Goal: Find specific page/section: Find specific page/section

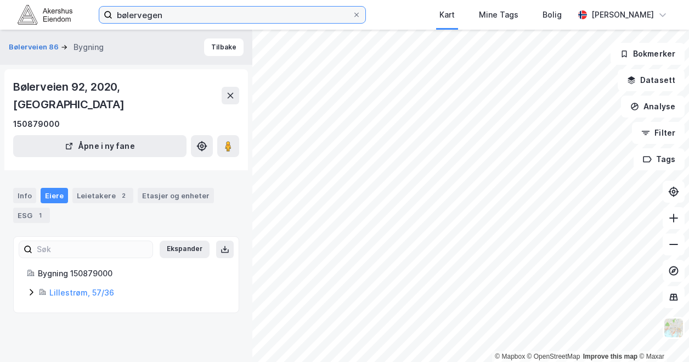
click at [126, 17] on input "bølervegen" at bounding box center [232, 15] width 240 height 16
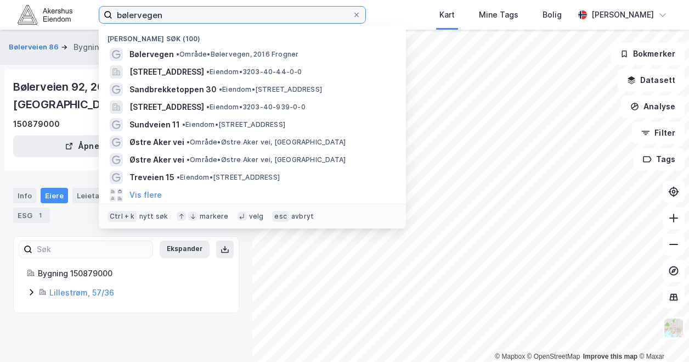
click at [126, 17] on input "bølervegen" at bounding box center [232, 15] width 240 height 16
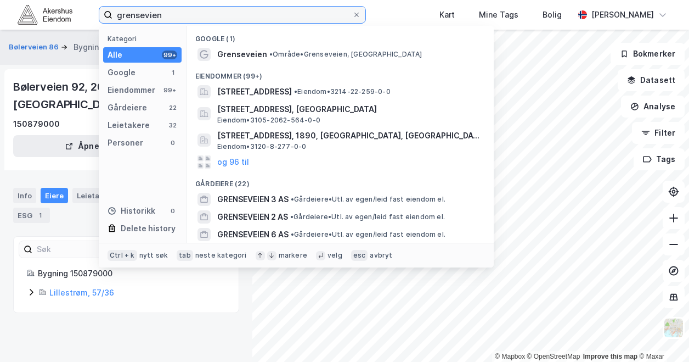
type input "grensevien"
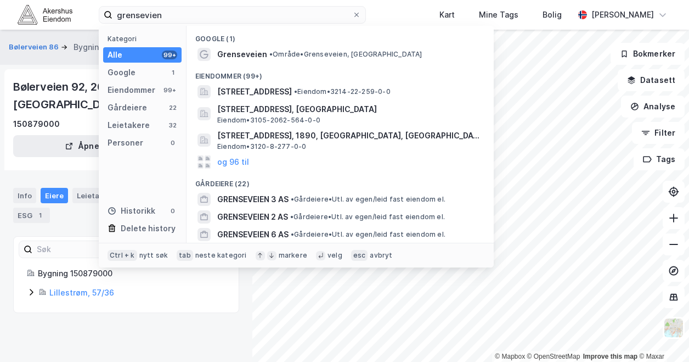
click at [238, 44] on div "Google (1)" at bounding box center [340, 36] width 307 height 20
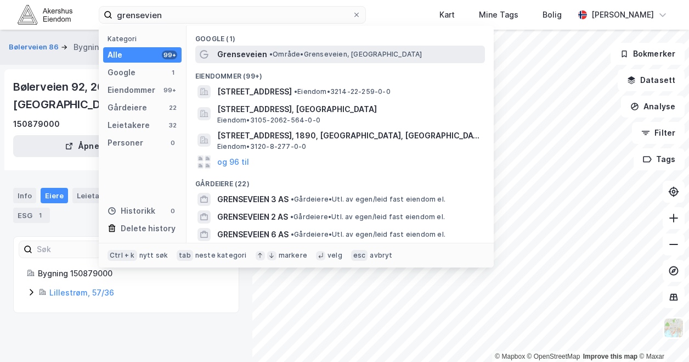
click at [227, 55] on span "Grenseveien" at bounding box center [242, 54] width 50 height 13
